Goal: Transaction & Acquisition: Purchase product/service

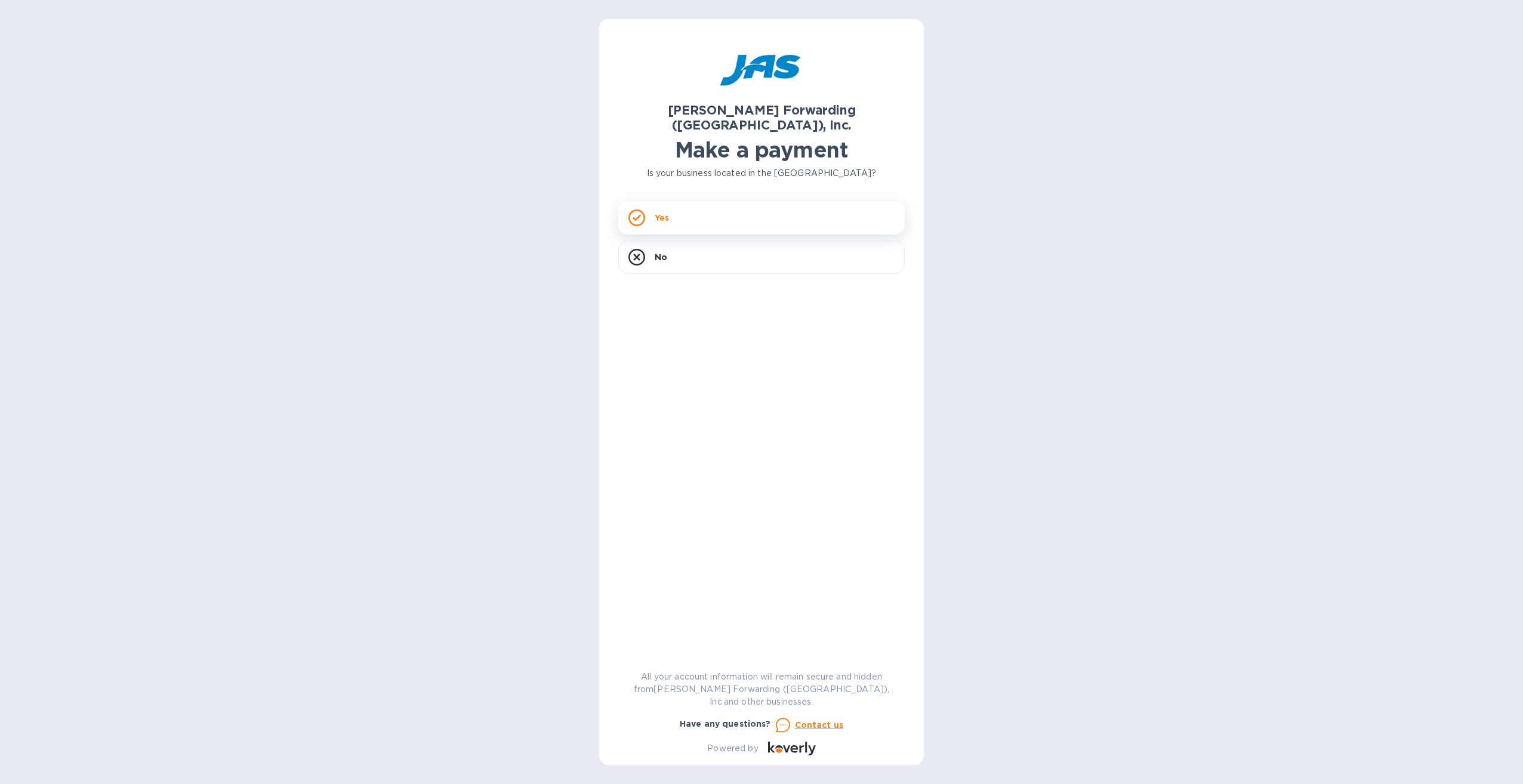
click at [699, 203] on div "Yes" at bounding box center [762, 217] width 287 height 34
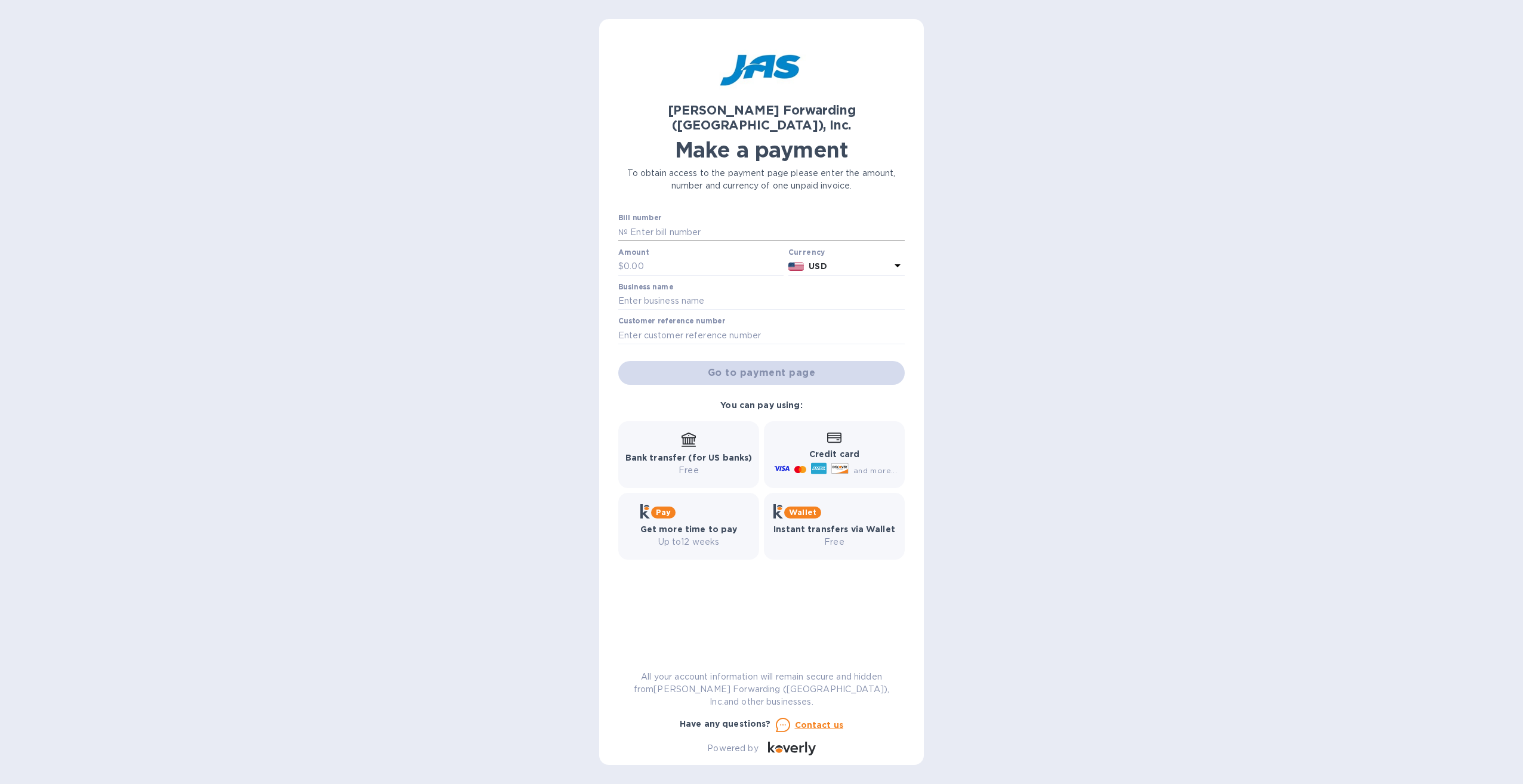
click at [662, 224] on input "text" at bounding box center [766, 231] width 277 height 18
click at [712, 223] on input "text" at bounding box center [766, 231] width 277 height 18
click at [622, 226] on p "№" at bounding box center [623, 232] width 9 height 12
click at [634, 223] on input "text" at bounding box center [766, 231] width 277 height 18
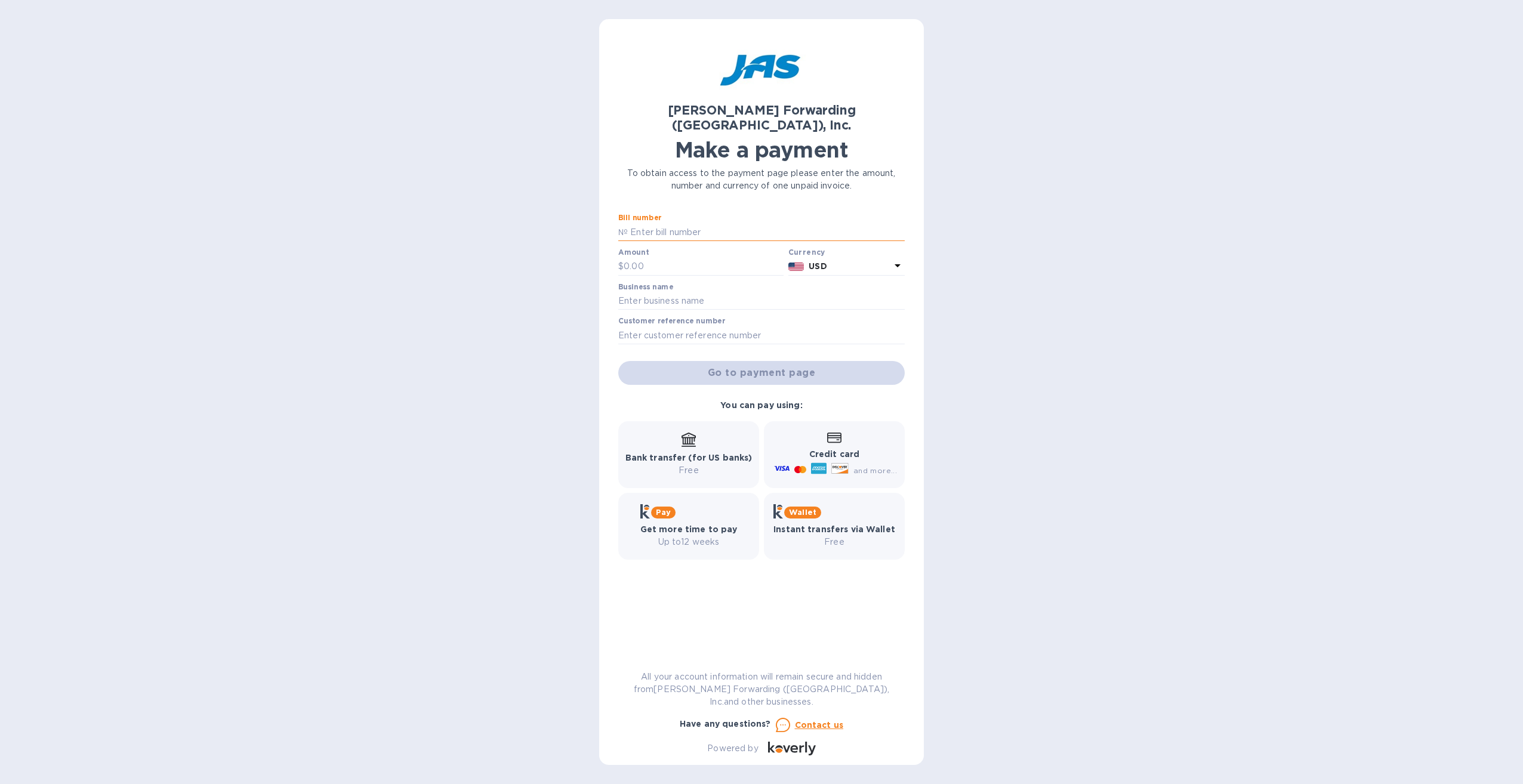
drag, startPoint x: 729, startPoint y: 210, endPoint x: 711, endPoint y: 212, distance: 18.1
click at [711, 223] on input "text" at bounding box center [766, 231] width 277 height 18
click at [670, 223] on input "text" at bounding box center [766, 231] width 277 height 18
type input "4"
type input "n"
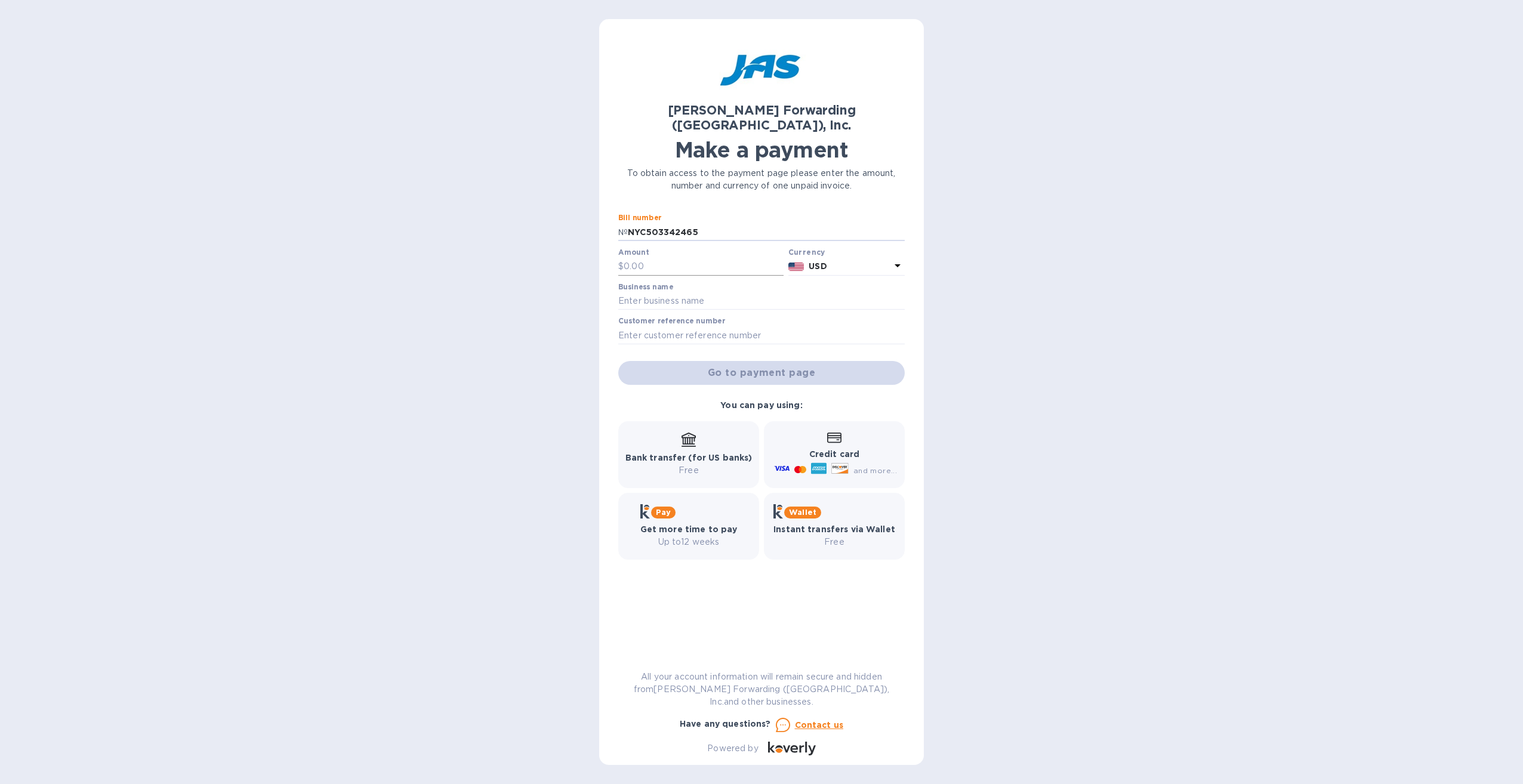
type input "NYC503342465"
click at [720, 258] on input "text" at bounding box center [703, 267] width 160 height 18
type input "5"
type input "0"
type input "5,246.42"
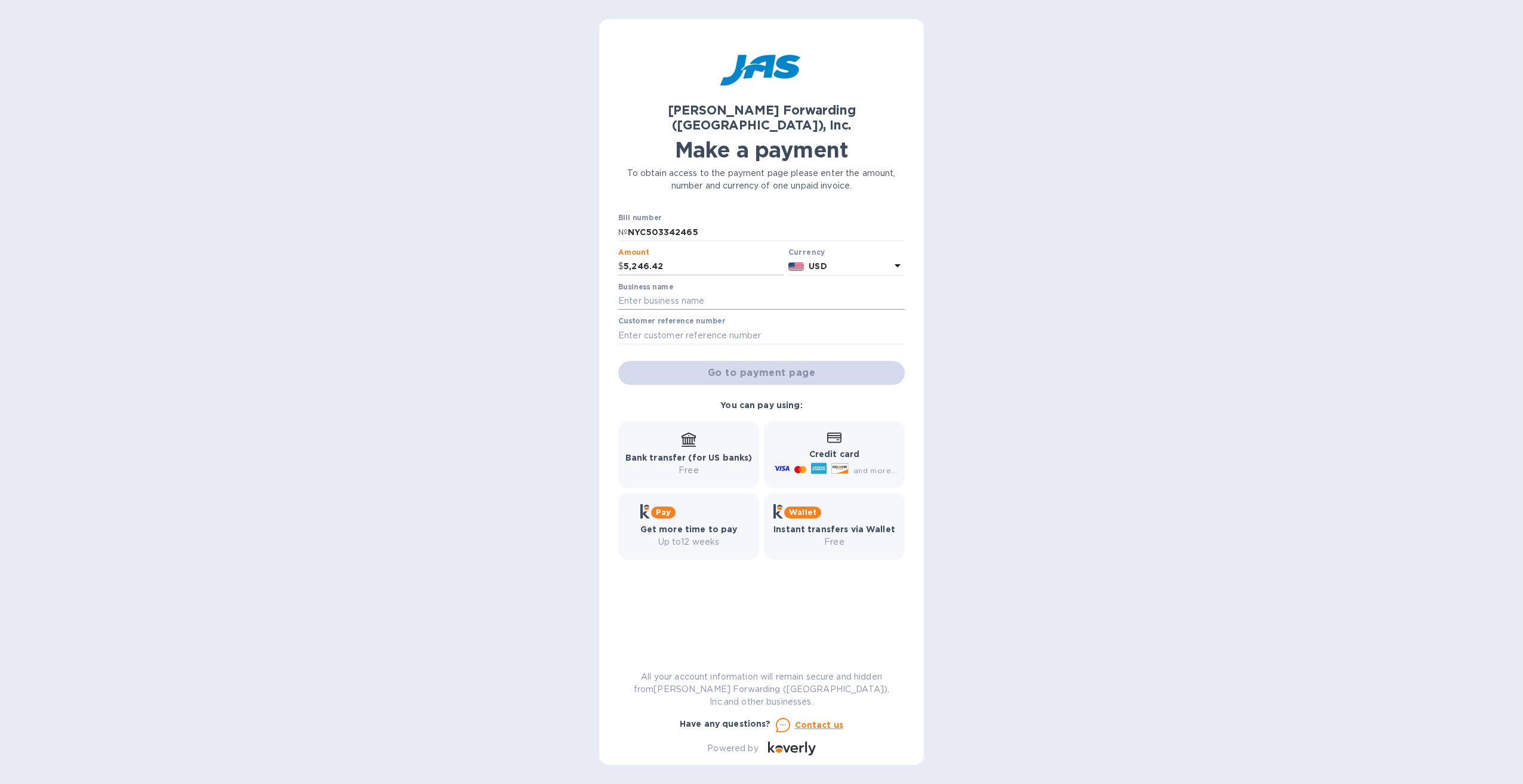
click at [754, 294] on input "text" at bounding box center [762, 301] width 287 height 18
click at [754, 292] on input "text" at bounding box center [762, 301] width 287 height 18
type input "Unicorp"
click at [754, 327] on input "text" at bounding box center [762, 335] width 287 height 18
click at [754, 366] on span "Go to payment page" at bounding box center [762, 373] width 267 height 14
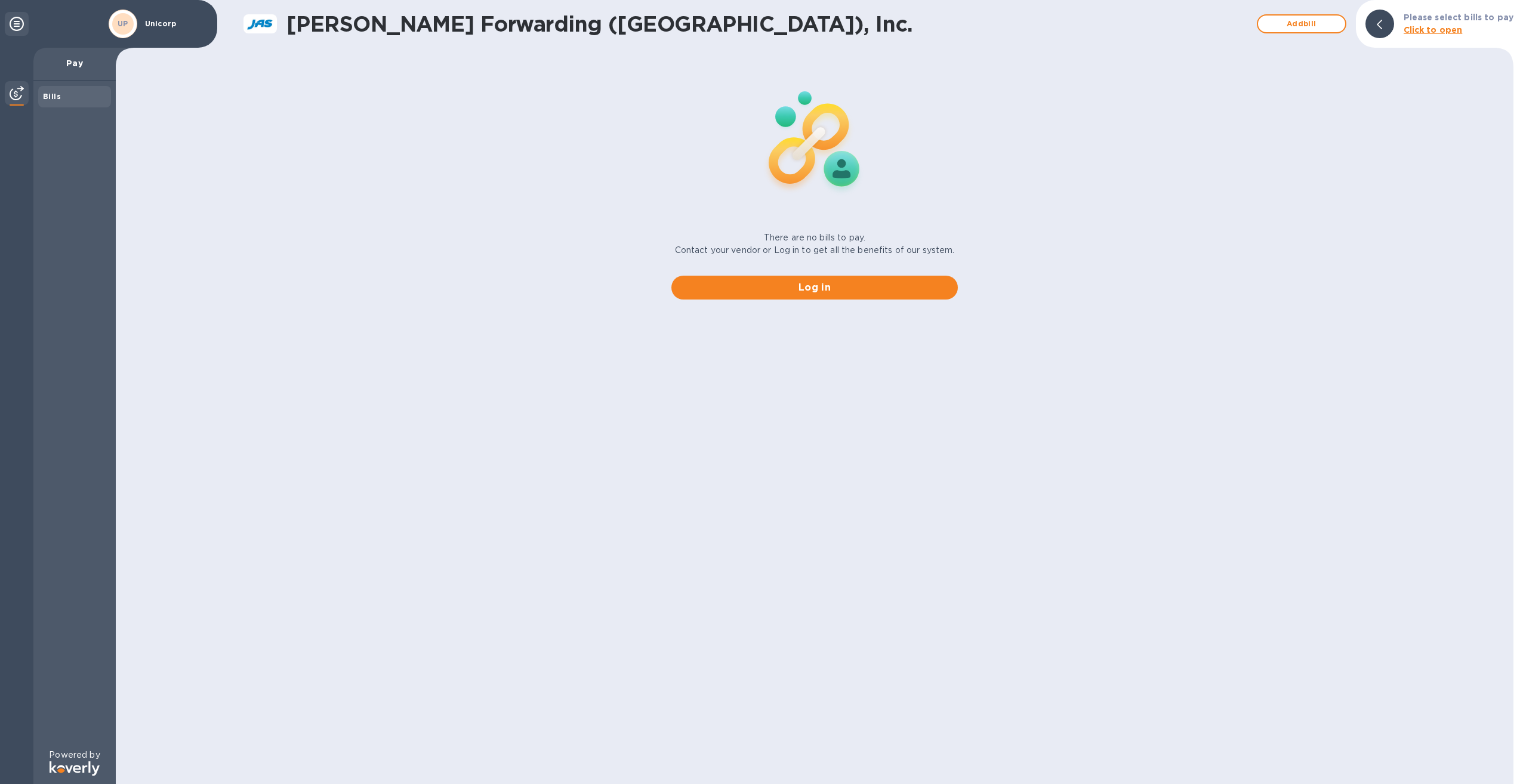
click at [754, 432] on html "UP Unicorp Pay Bills Powered by [PERSON_NAME] Forwarding ([GEOGRAPHIC_DATA]), I…" at bounding box center [762, 392] width 1523 height 784
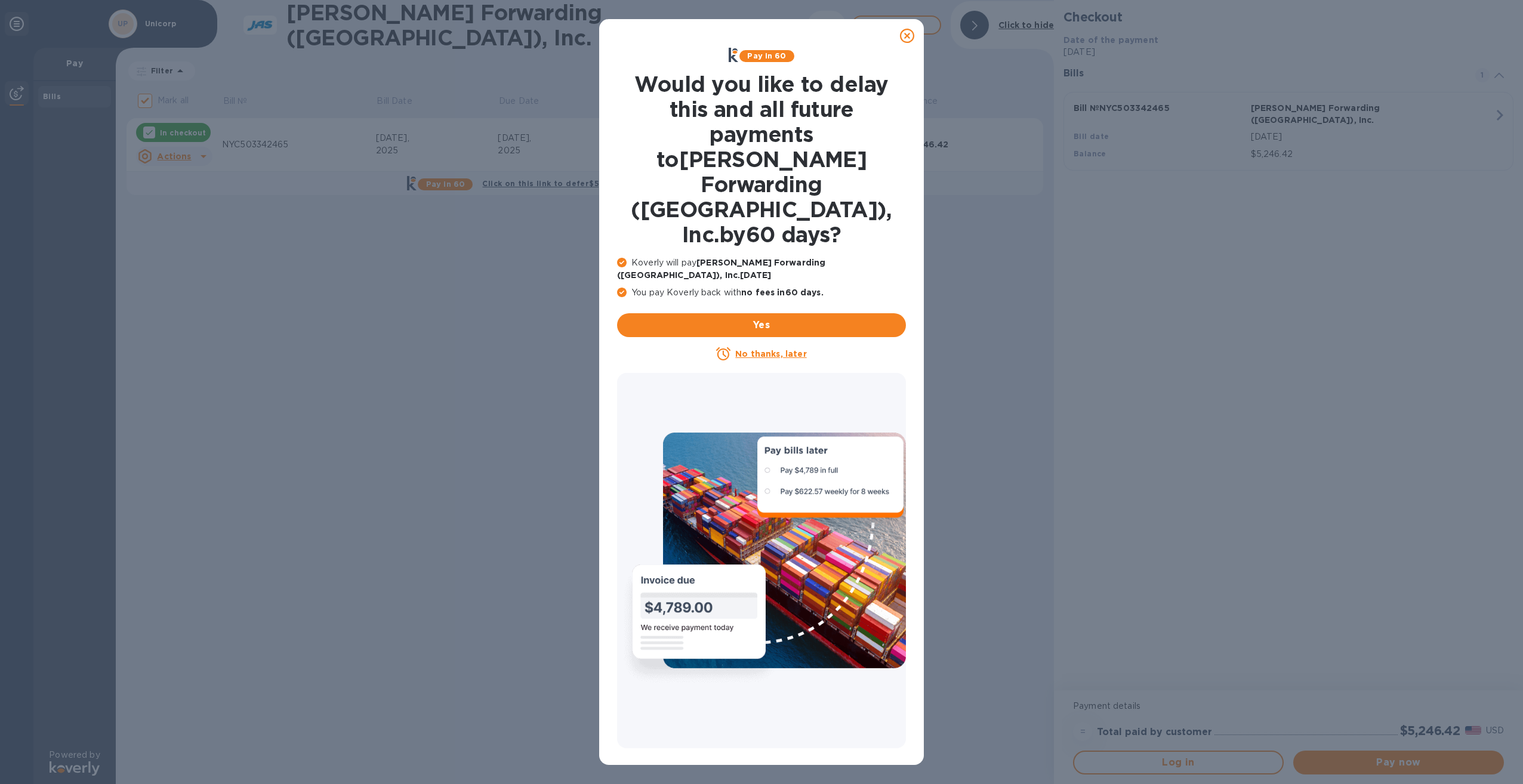
click at [754, 40] on icon at bounding box center [907, 36] width 14 height 14
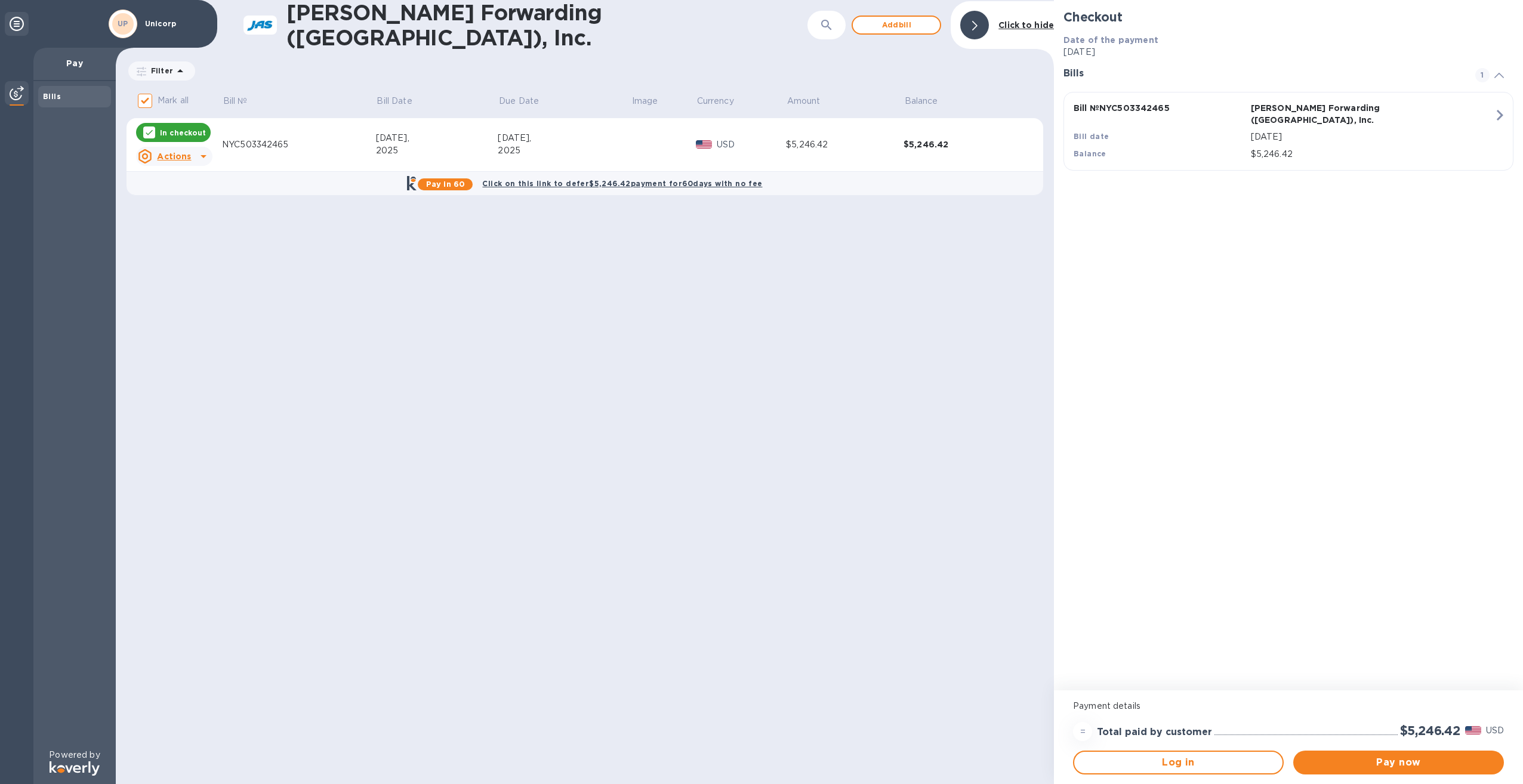
click at [186, 132] on p "In checkout" at bounding box center [182, 132] width 46 height 10
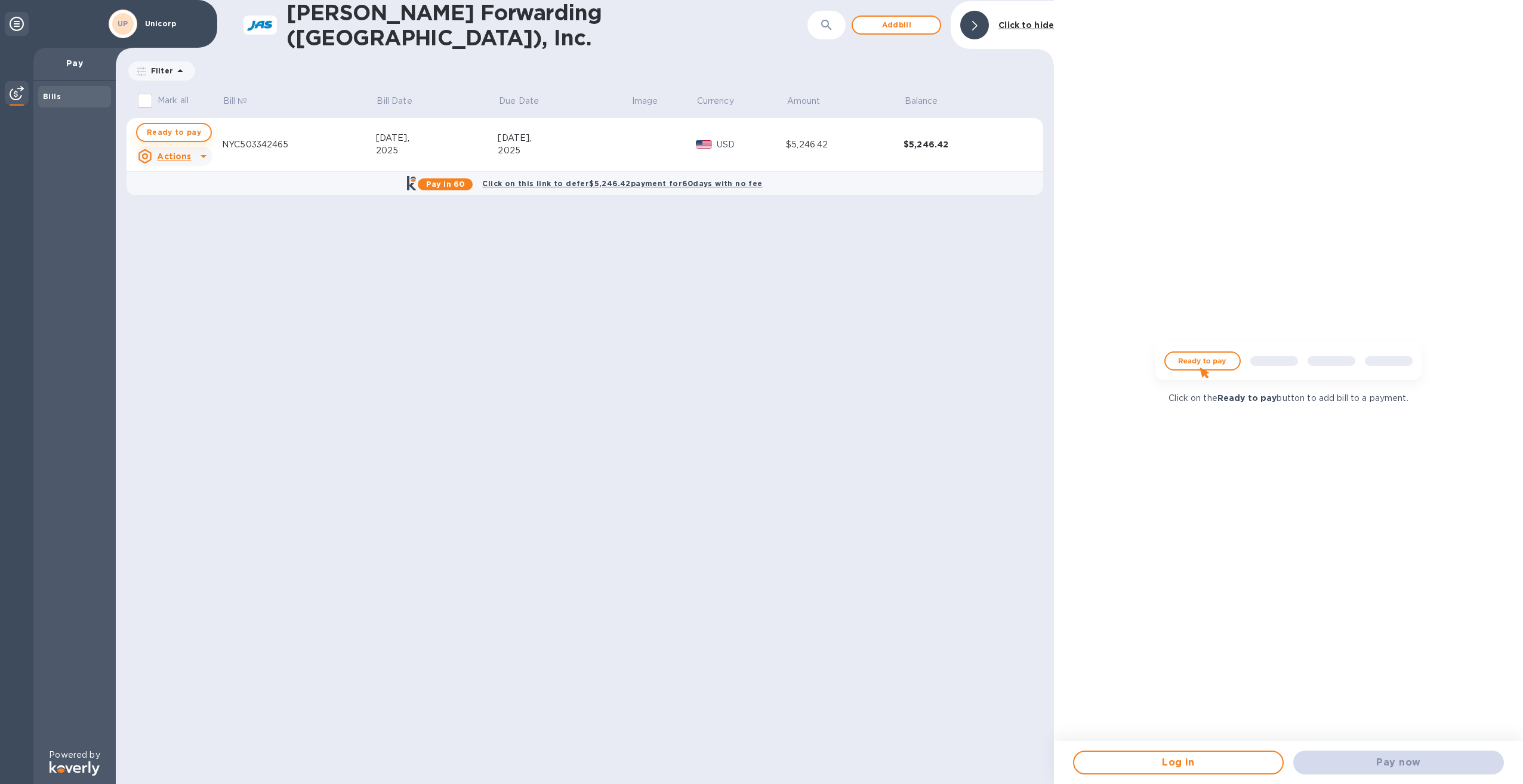
click at [182, 131] on span "Ready to pay" at bounding box center [174, 132] width 55 height 14
checkbox input "true"
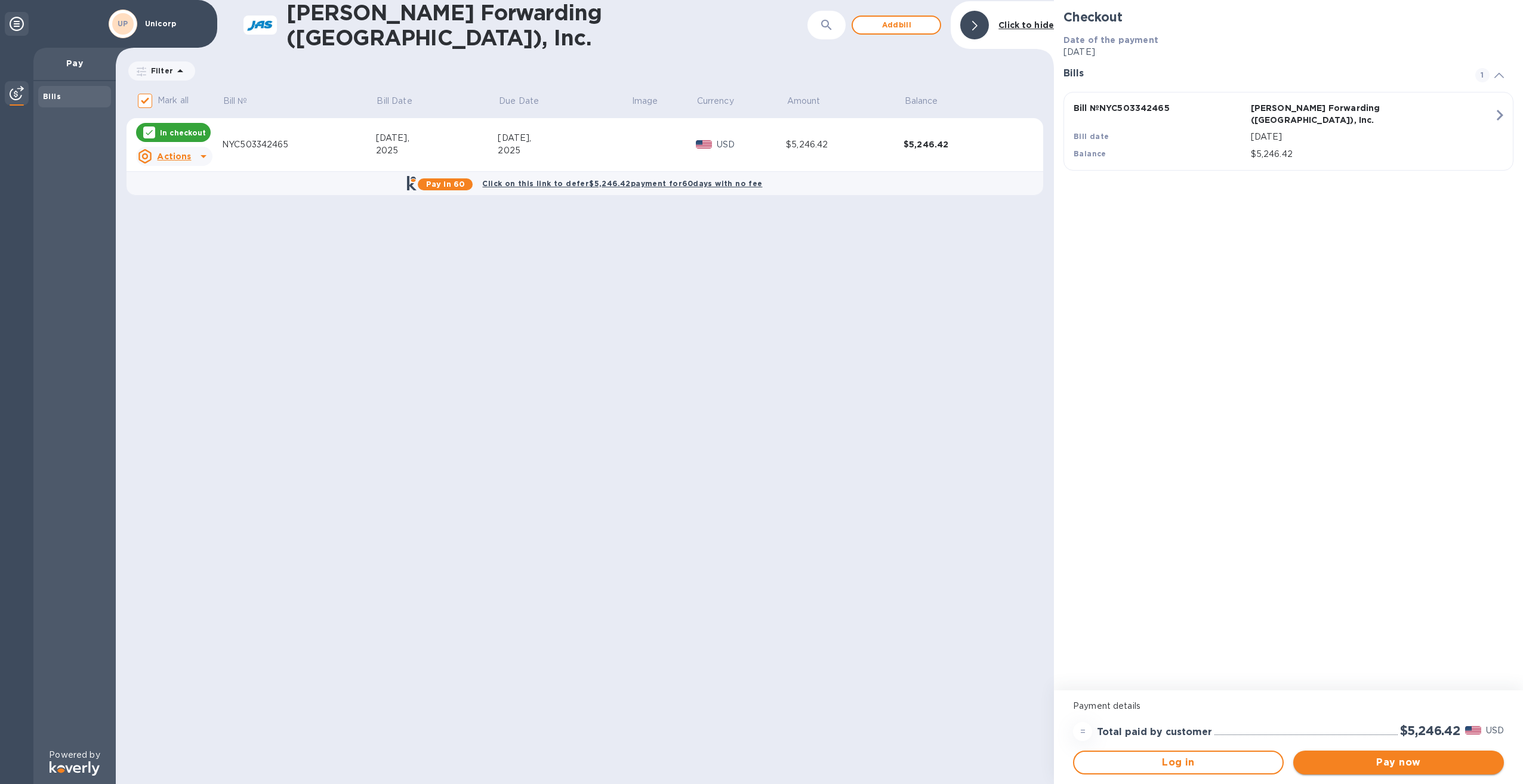
click at [754, 560] on span "Pay now" at bounding box center [1399, 763] width 192 height 14
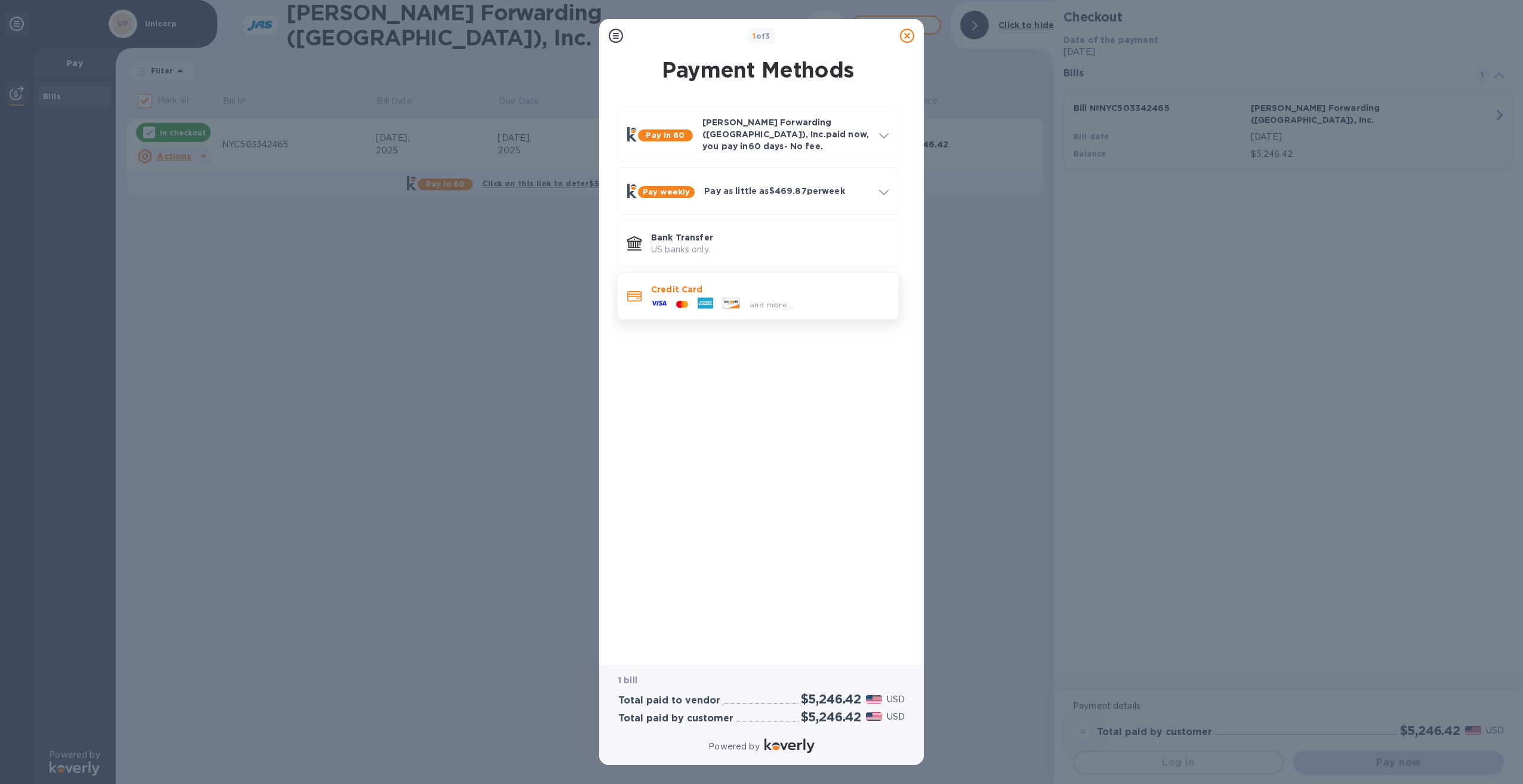
click at [754, 284] on p "Credit Card" at bounding box center [770, 289] width 238 height 12
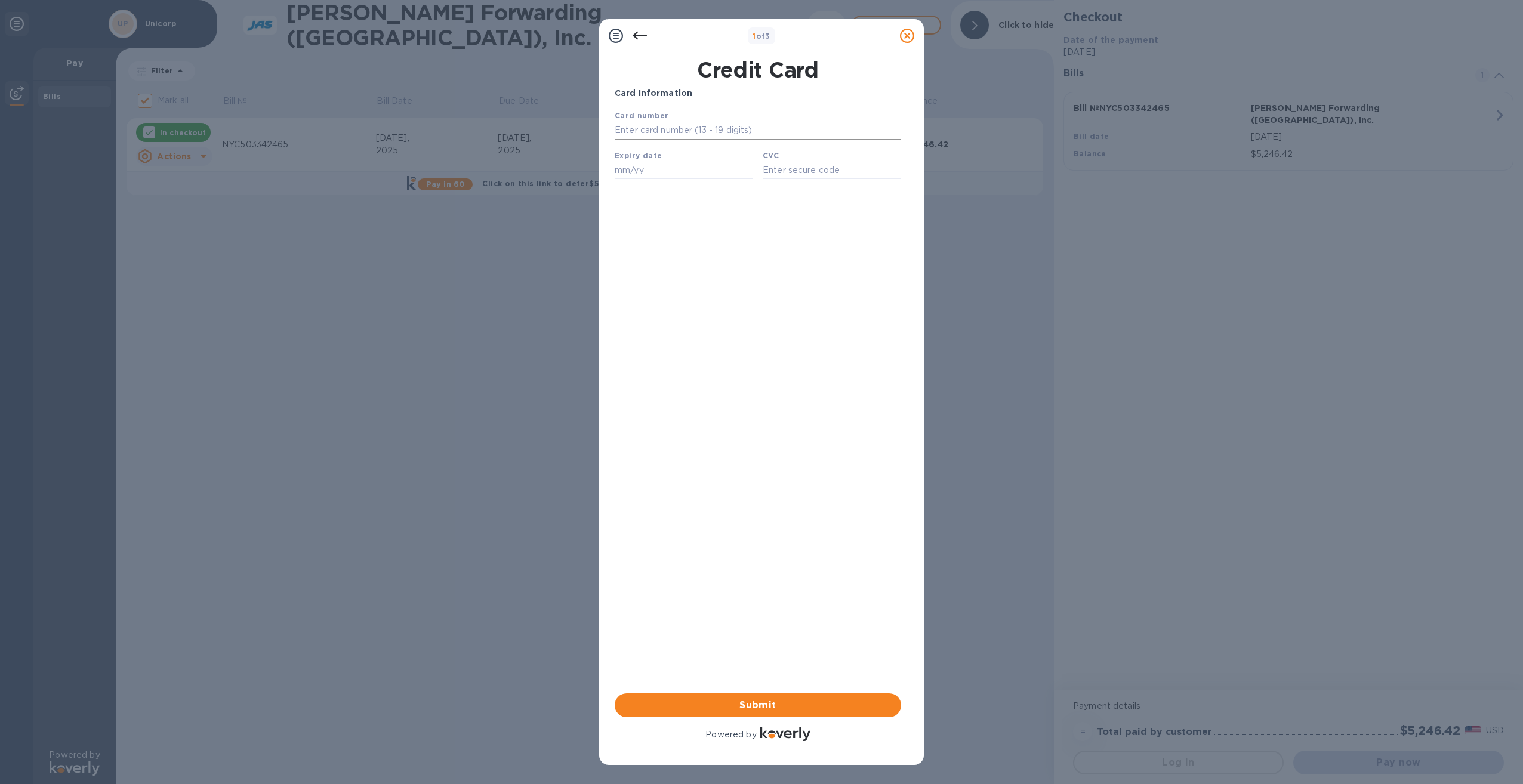
click at [723, 130] on input "text" at bounding box center [758, 130] width 287 height 18
type input "[CREDIT_CARD_NUMBER]"
type input "08/29"
type input "687"
click at [738, 560] on span "Submit" at bounding box center [758, 705] width 267 height 14
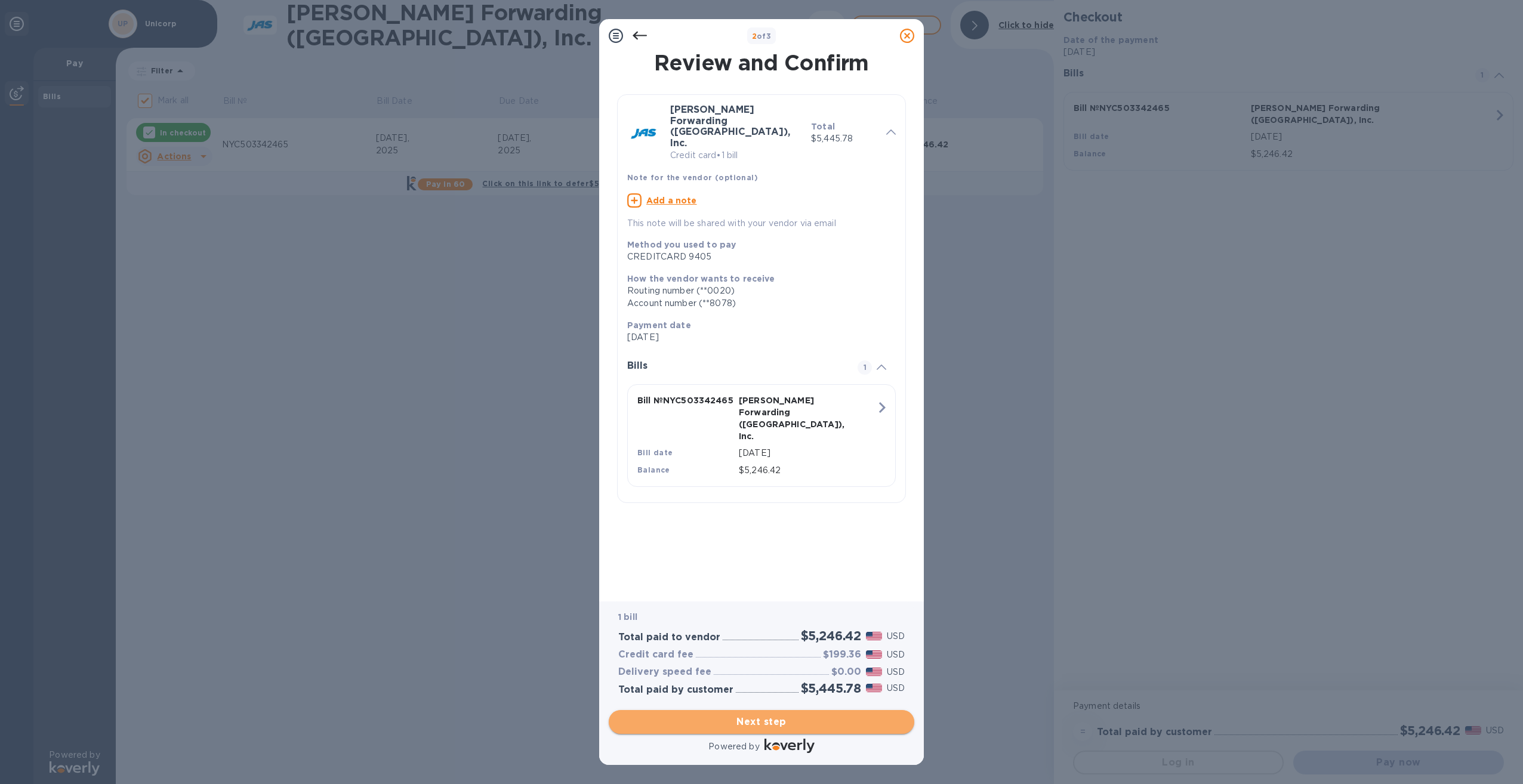
click at [754, 560] on span "Next step" at bounding box center [762, 722] width 287 height 14
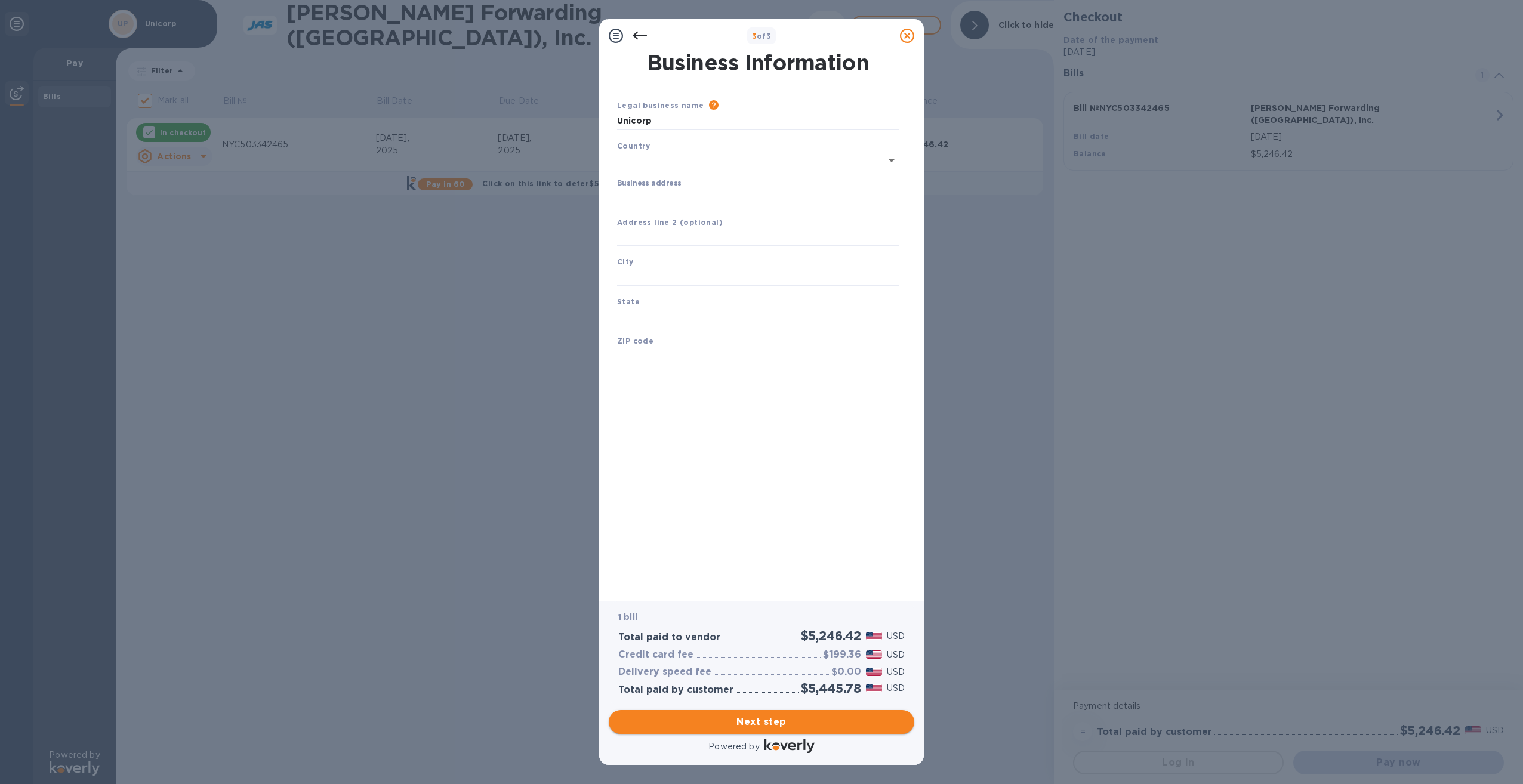
type input "[GEOGRAPHIC_DATA]"
click at [749, 192] on input "Business address" at bounding box center [758, 195] width 281 height 18
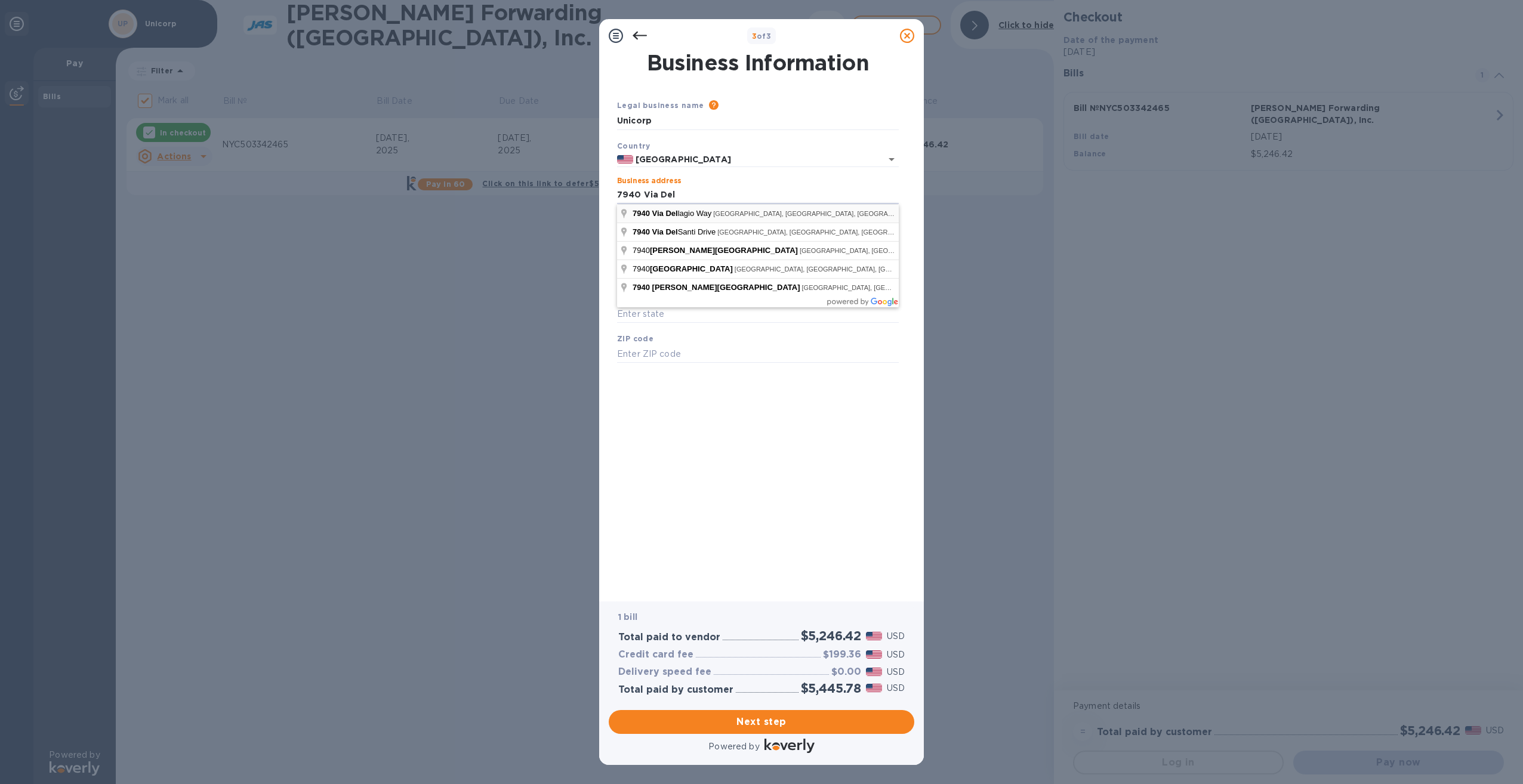
type input "[STREET_ADDRESS]"
type input "Orlando"
type input "FL"
type input "32819"
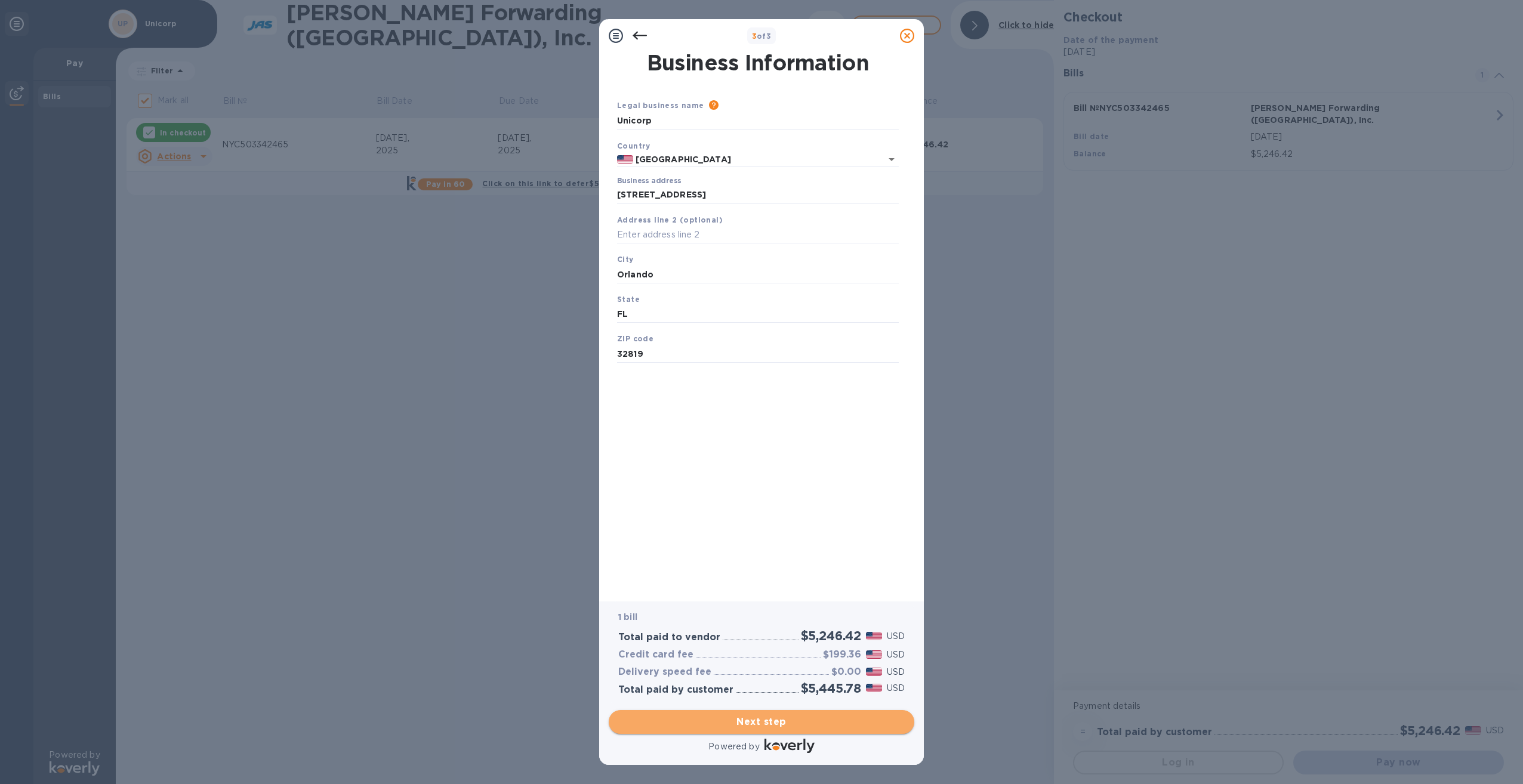
click at [754, 560] on span "Next step" at bounding box center [762, 722] width 287 height 14
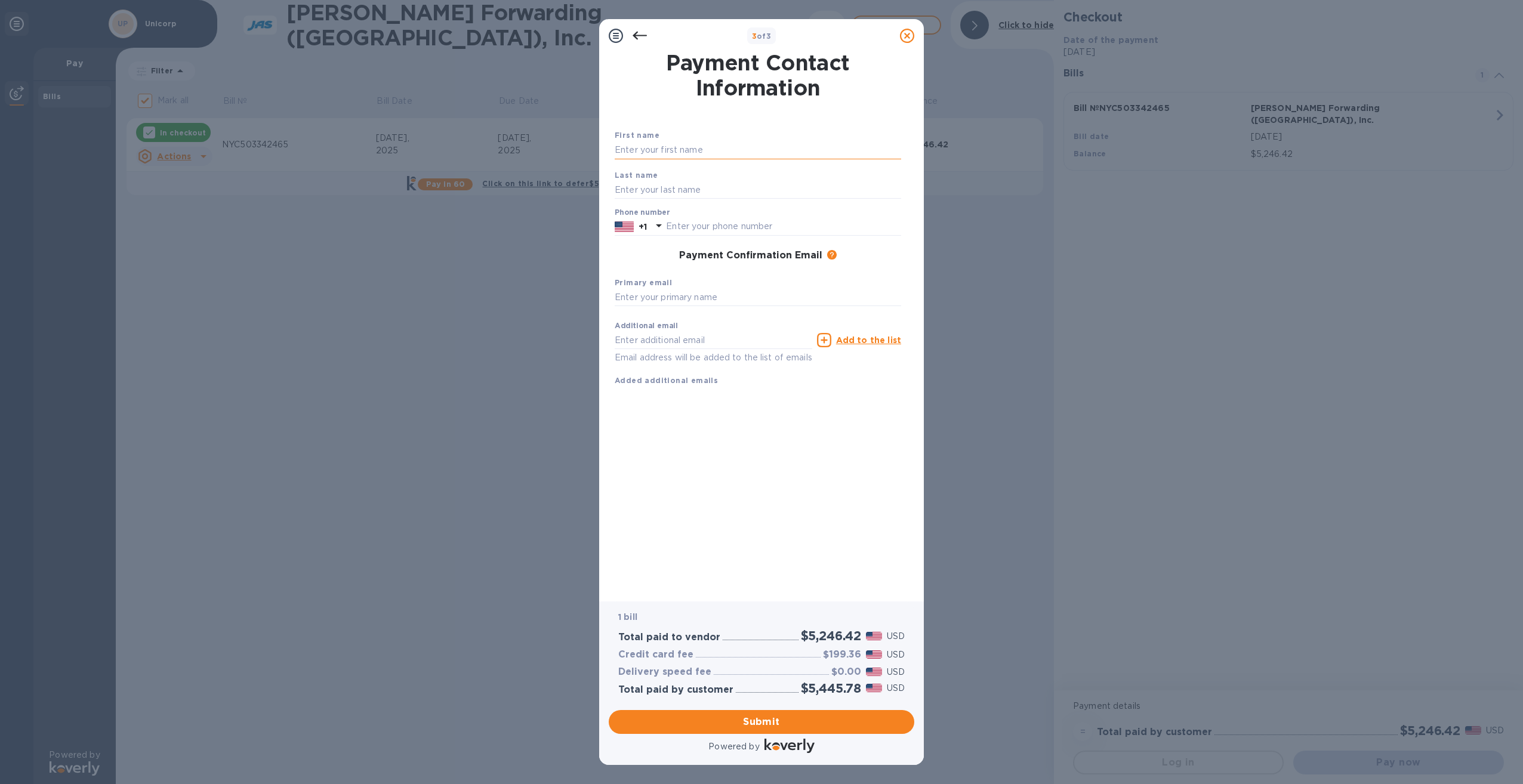
click at [746, 150] on input "text" at bounding box center [758, 150] width 287 height 18
type input "[PERSON_NAME]"
type input "9412319055"
type input "[PERSON_NAME][EMAIL_ADDRESS][PERSON_NAME][DOMAIN_NAME]"
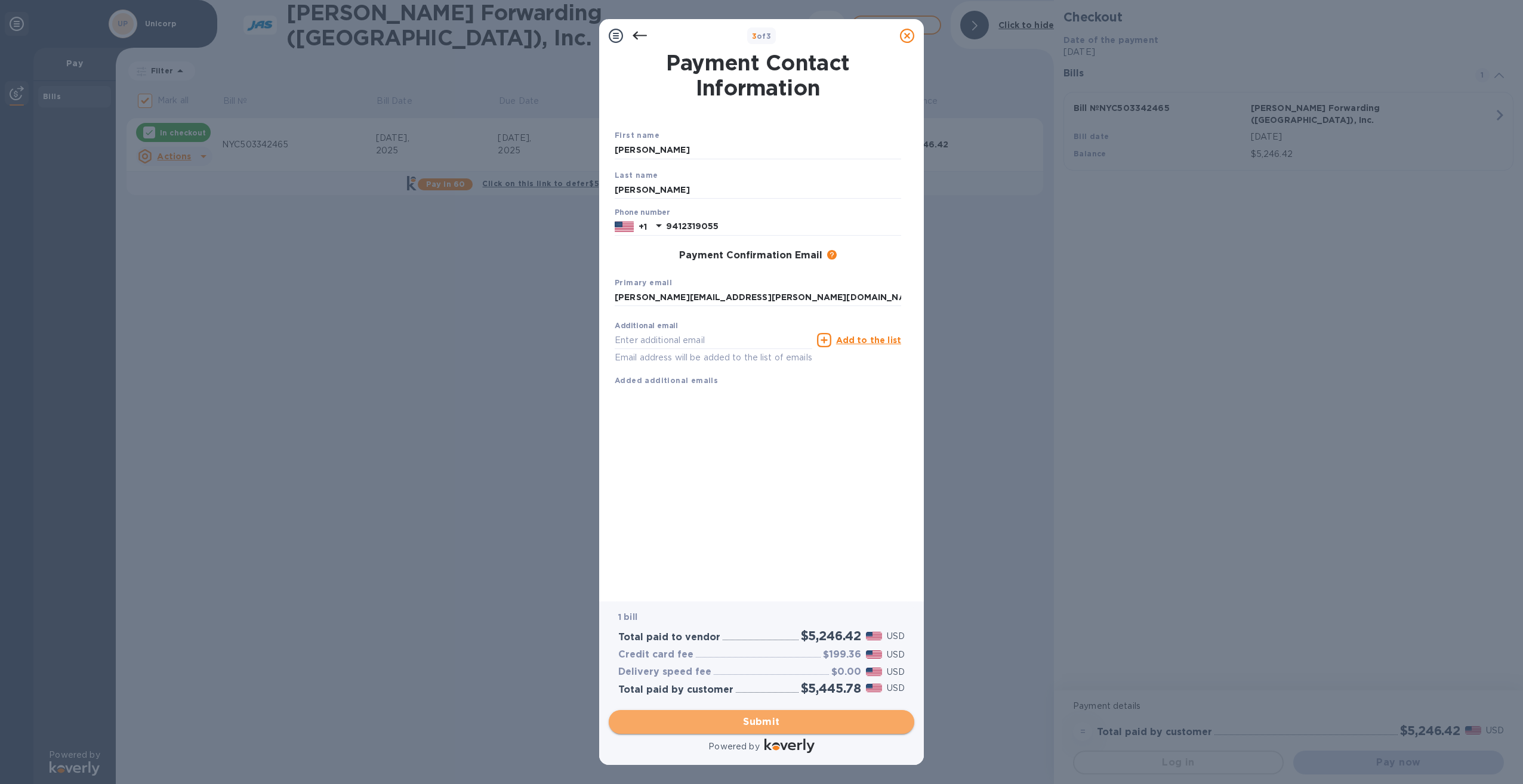
click at [754, 560] on span "Submit" at bounding box center [762, 722] width 287 height 14
checkbox input "false"
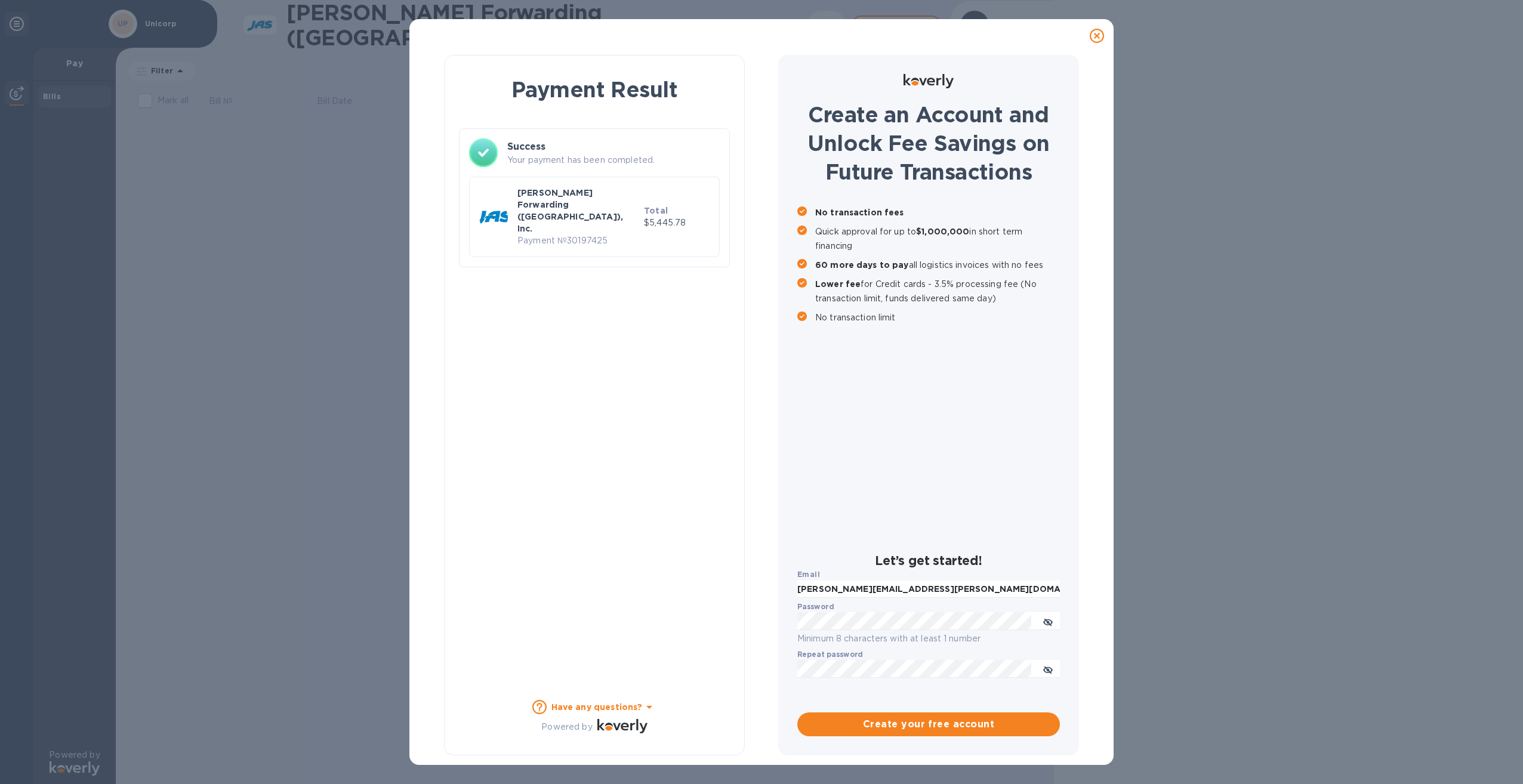
click at [564, 235] on p "Payment № 30197425" at bounding box center [578, 241] width 122 height 12
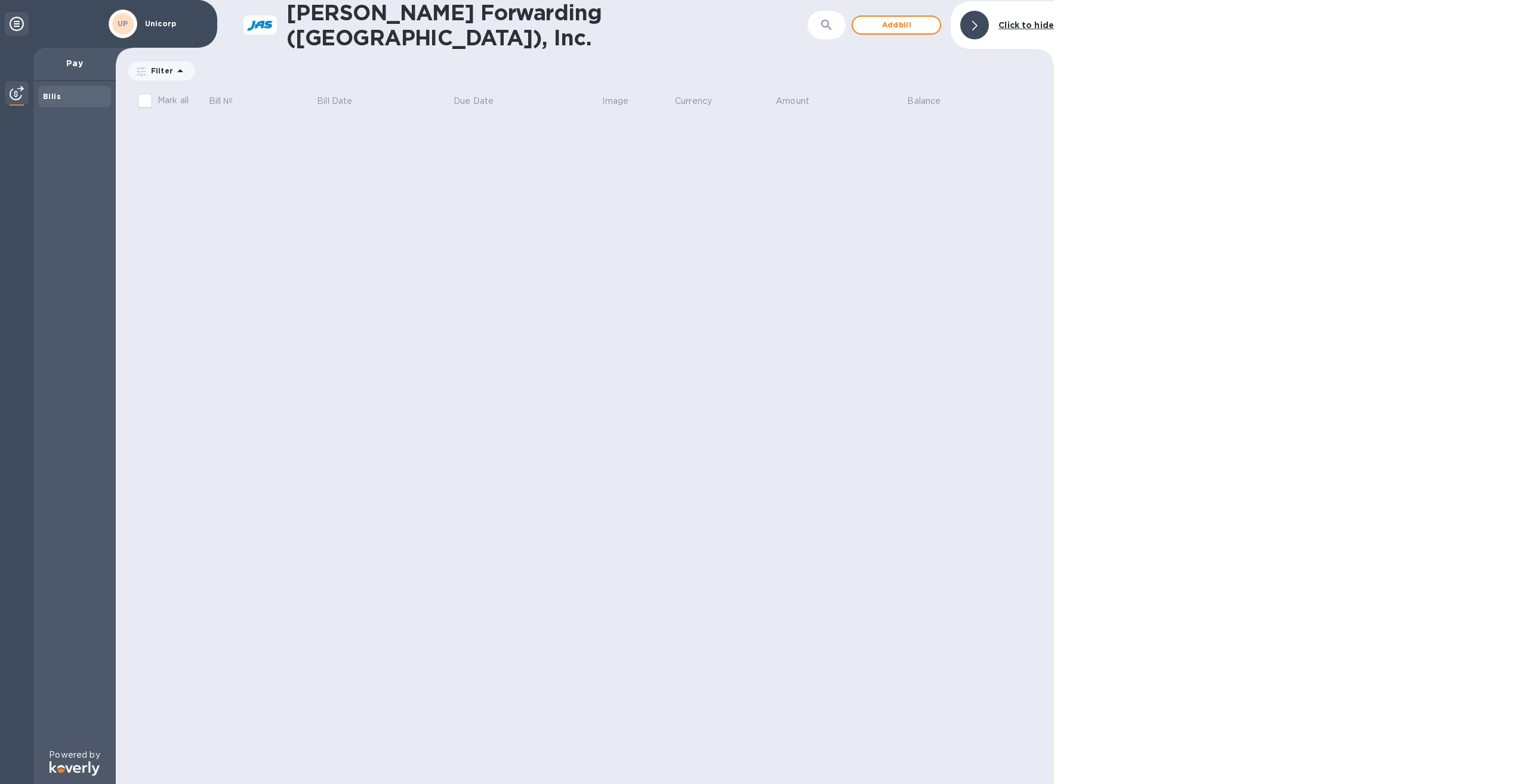
click at [76, 101] on div "Bills" at bounding box center [74, 96] width 63 height 12
click at [48, 101] on b "Bills" at bounding box center [51, 96] width 18 height 9
click at [136, 21] on div "UP" at bounding box center [122, 23] width 29 height 29
